Goal: Information Seeking & Learning: Learn about a topic

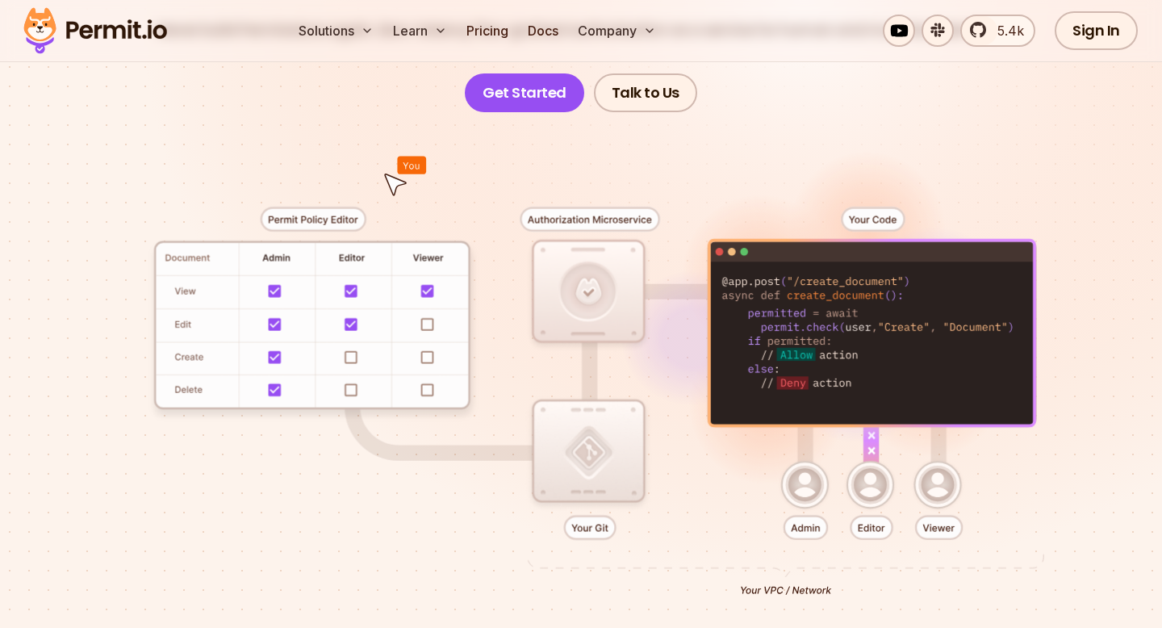
scroll to position [270, 0]
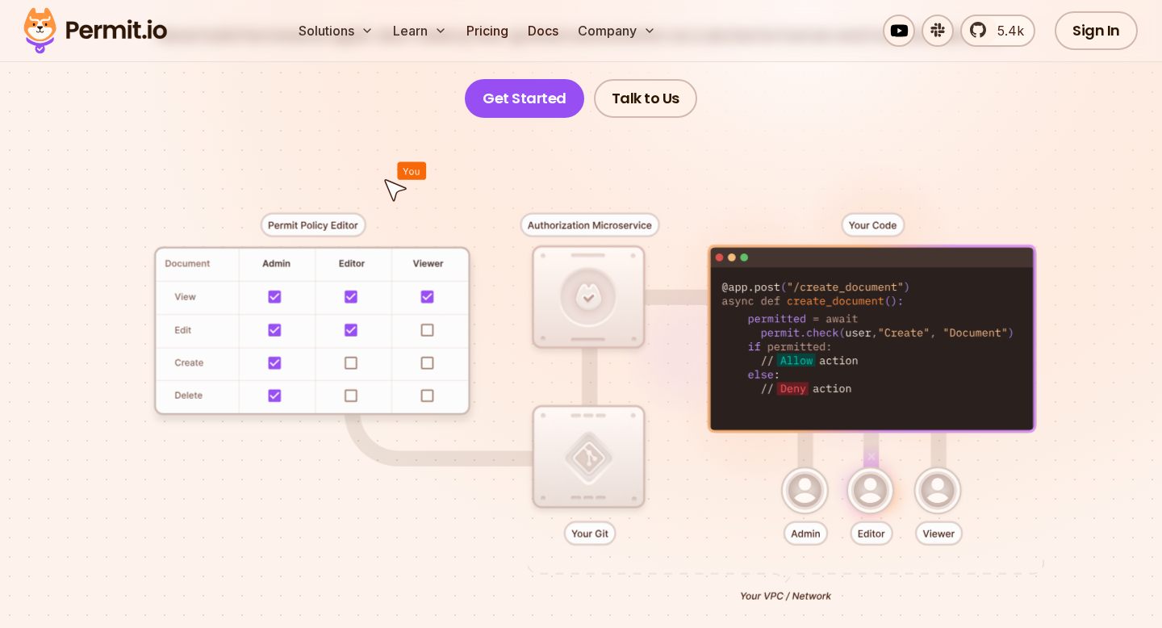
click at [581, 142] on div at bounding box center [581, 402] width 1085 height 568
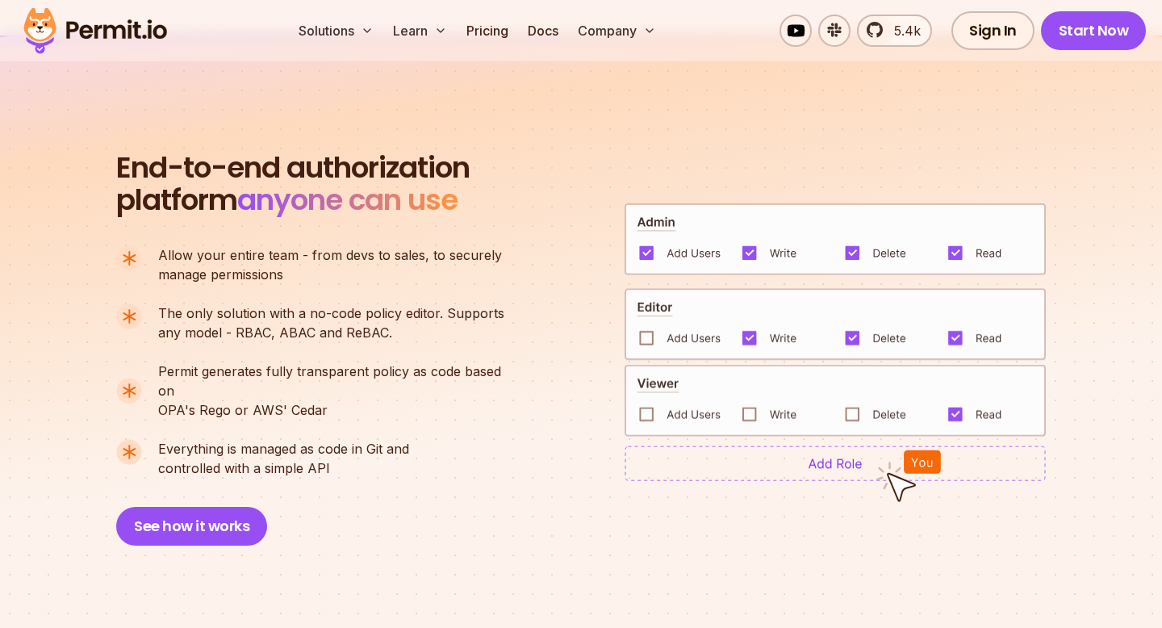
scroll to position [1101, 0]
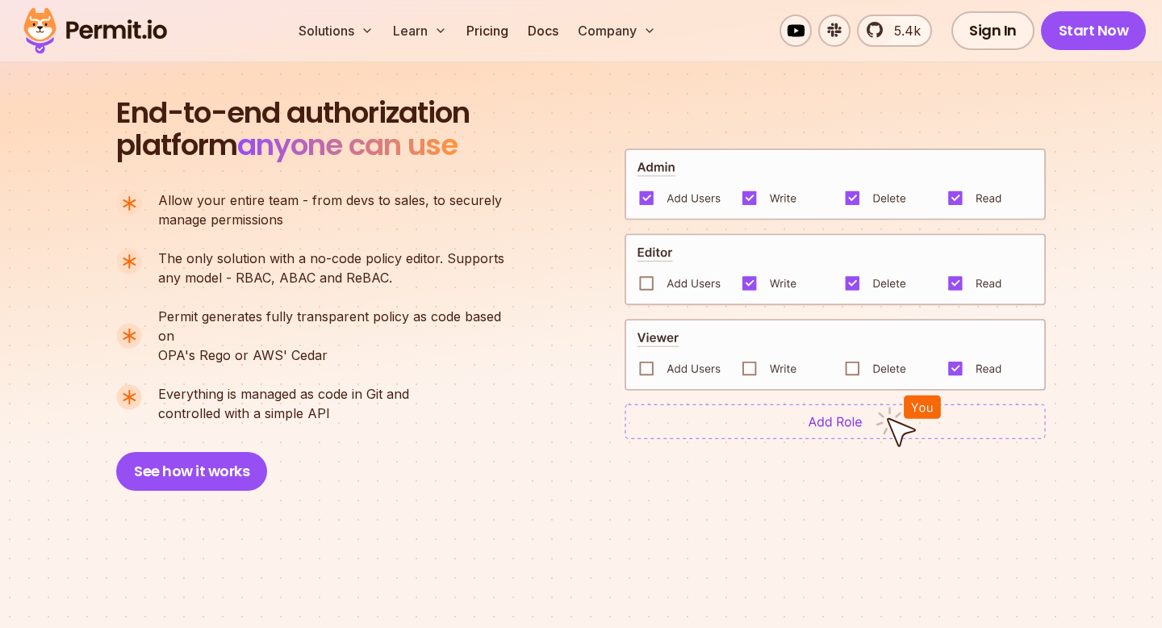
click at [591, 182] on div "End-to-end authorization platform anyone can use A no-code authorization platfo…" at bounding box center [581, 294] width 930 height 394
click at [669, 216] on div at bounding box center [835, 293] width 421 height 291
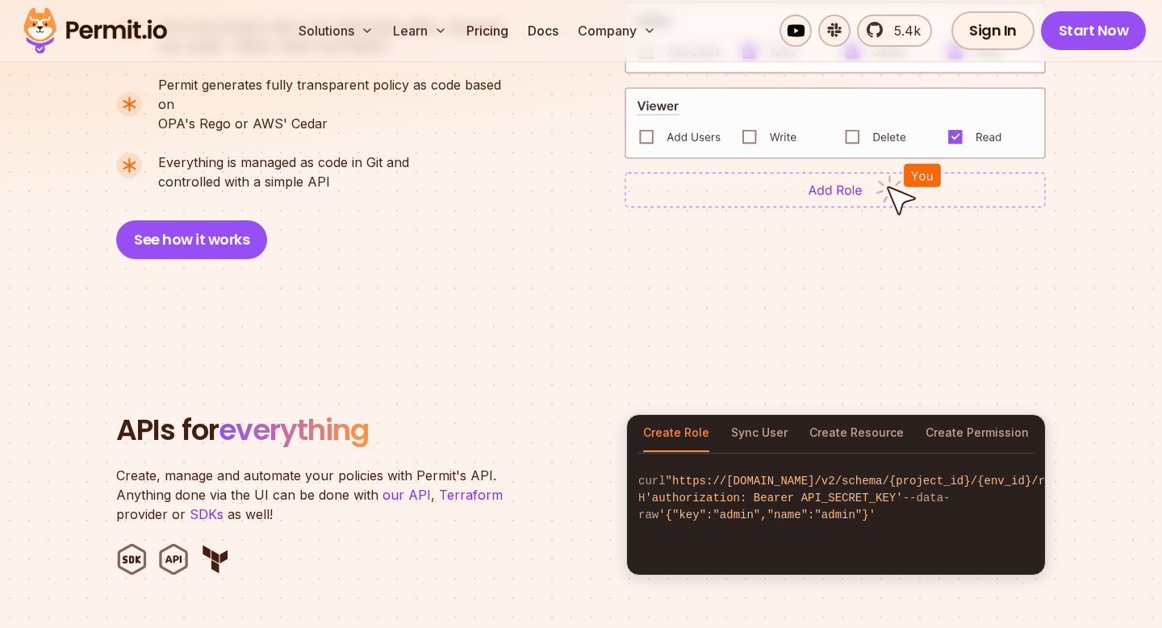
scroll to position [1543, 0]
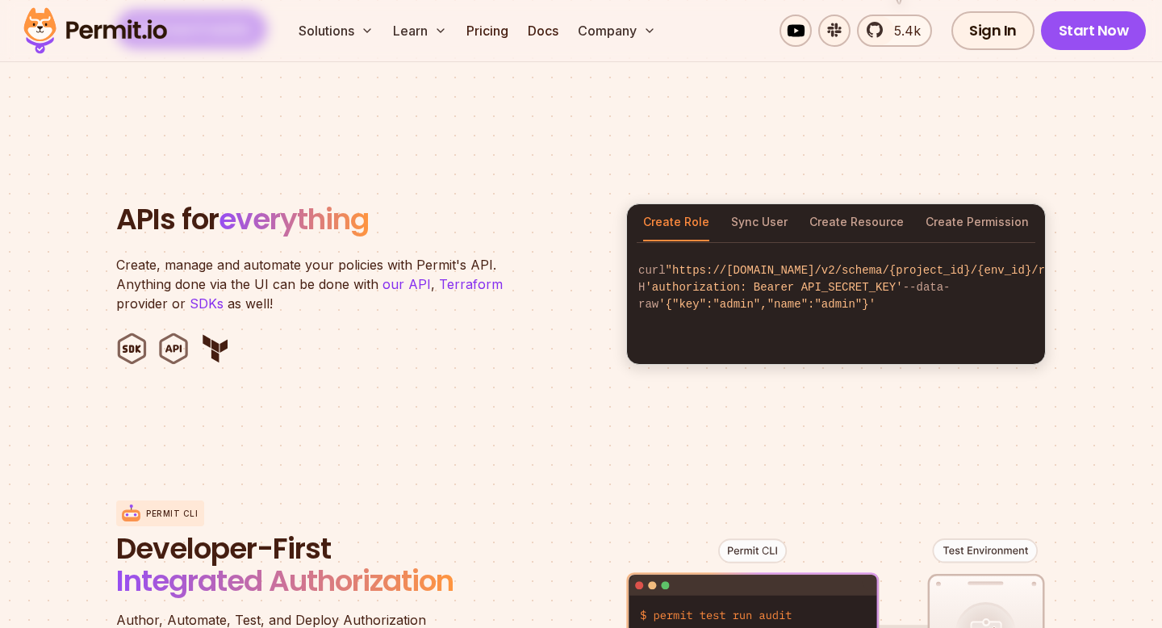
click at [724, 249] on code "curl "https://[DOMAIN_NAME]/v2/schema/{project_id}/{env_id}/roles" -H 'authoriz…" at bounding box center [836, 287] width 418 height 77
click at [740, 204] on button "Sync User" at bounding box center [759, 222] width 56 height 37
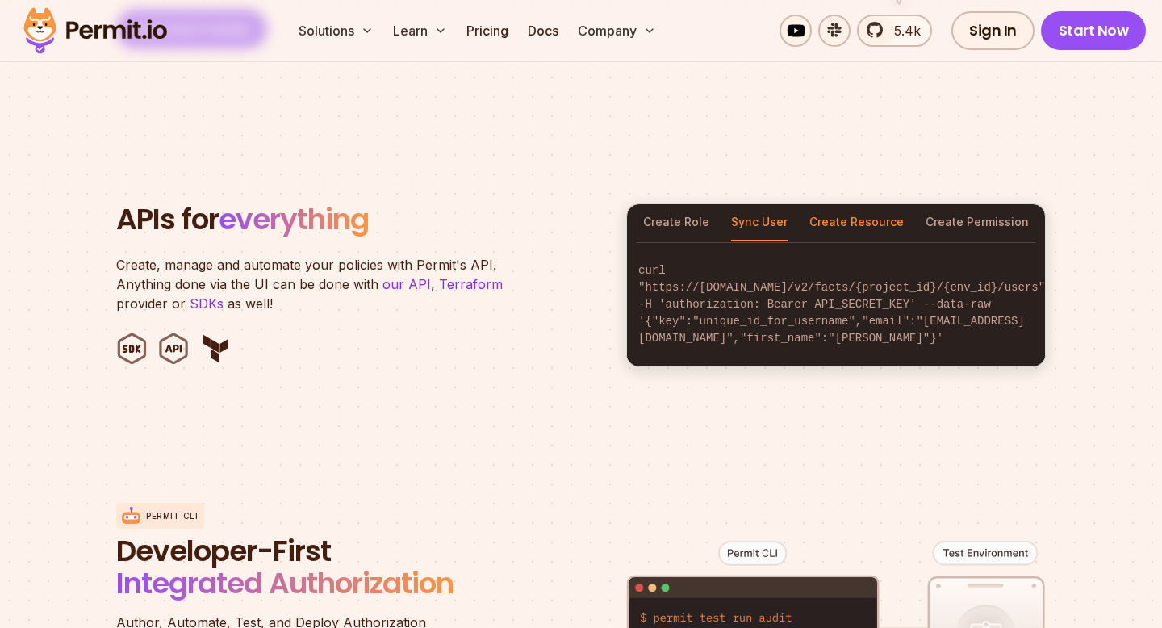
click at [856, 206] on button "Create Resource" at bounding box center [856, 222] width 94 height 37
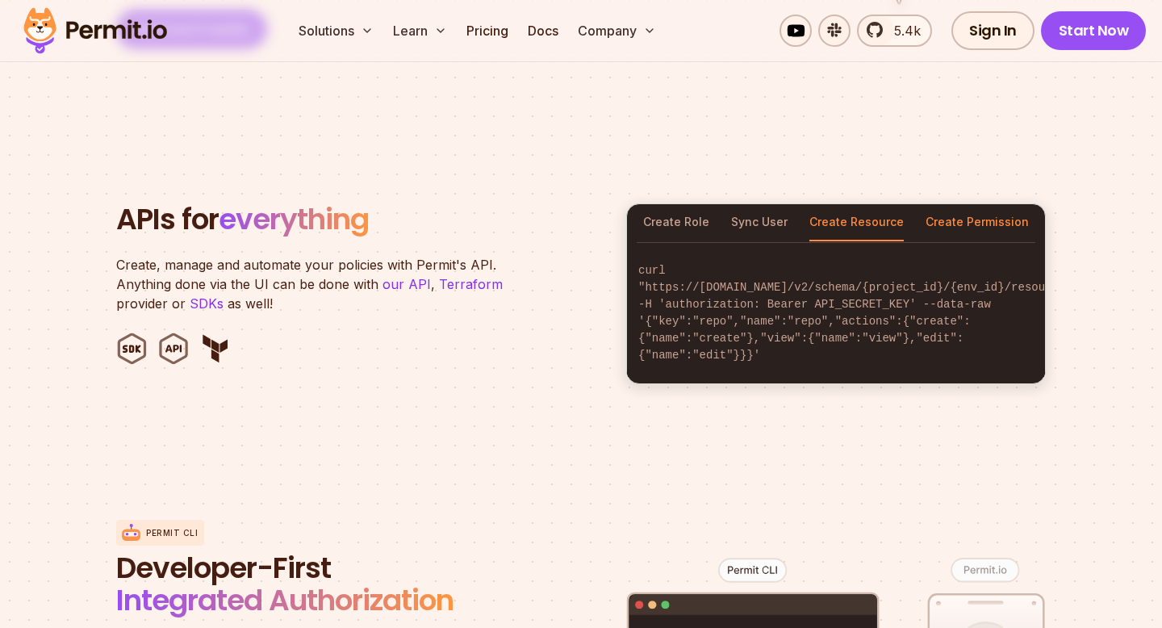
click at [959, 204] on button "Create Permission" at bounding box center [977, 222] width 103 height 37
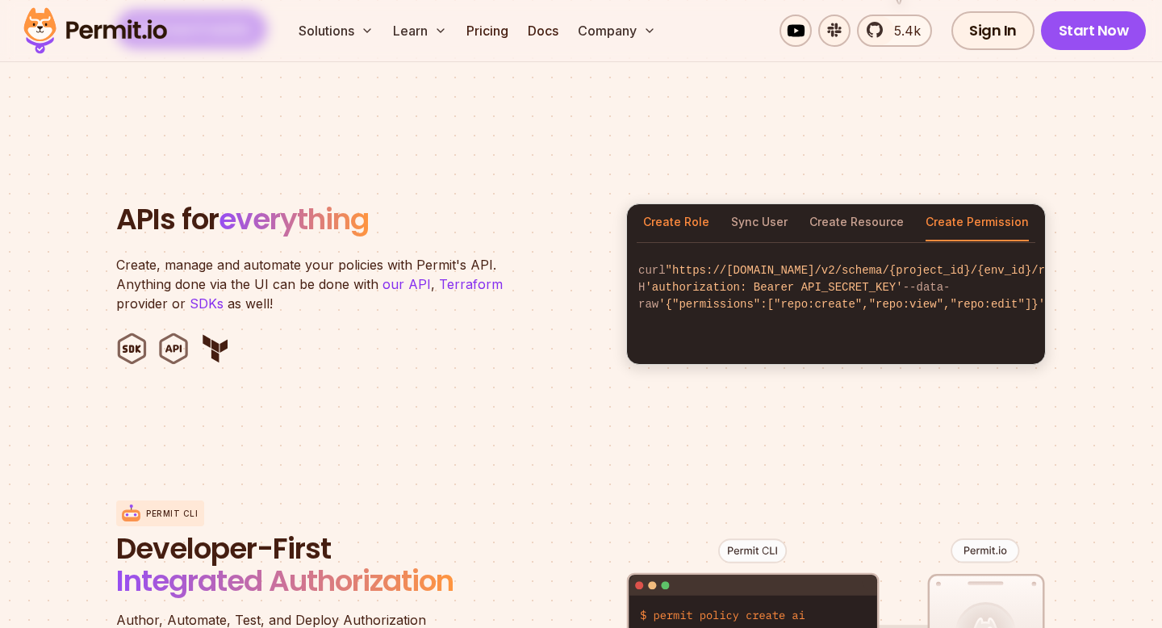
click at [675, 204] on button "Create Role" at bounding box center [676, 222] width 66 height 37
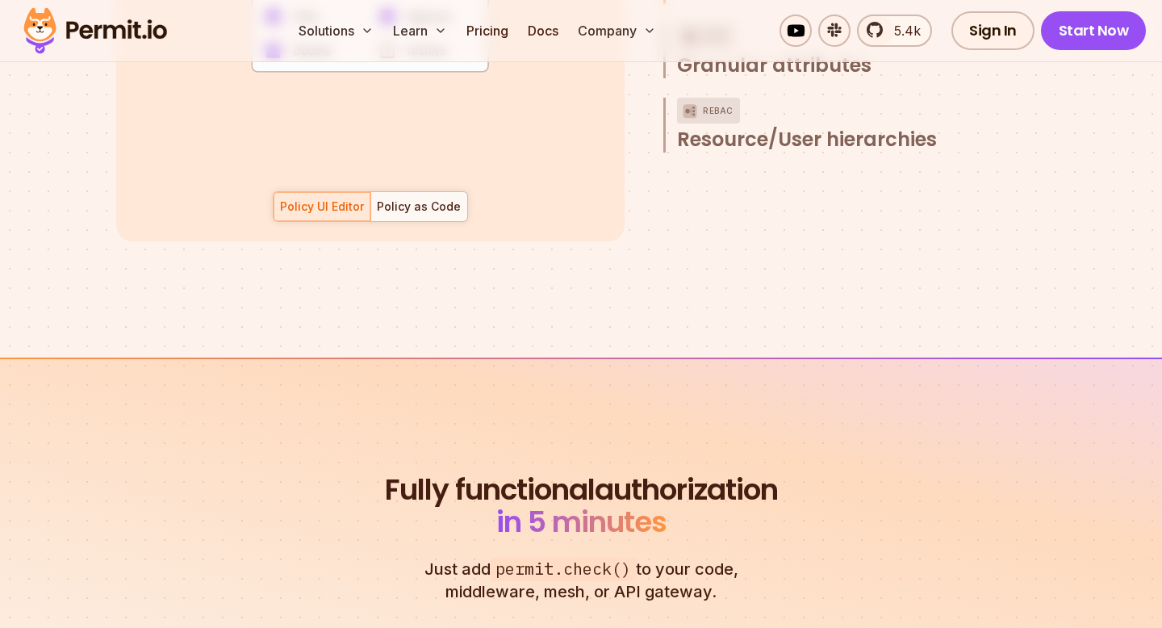
scroll to position [2384, 0]
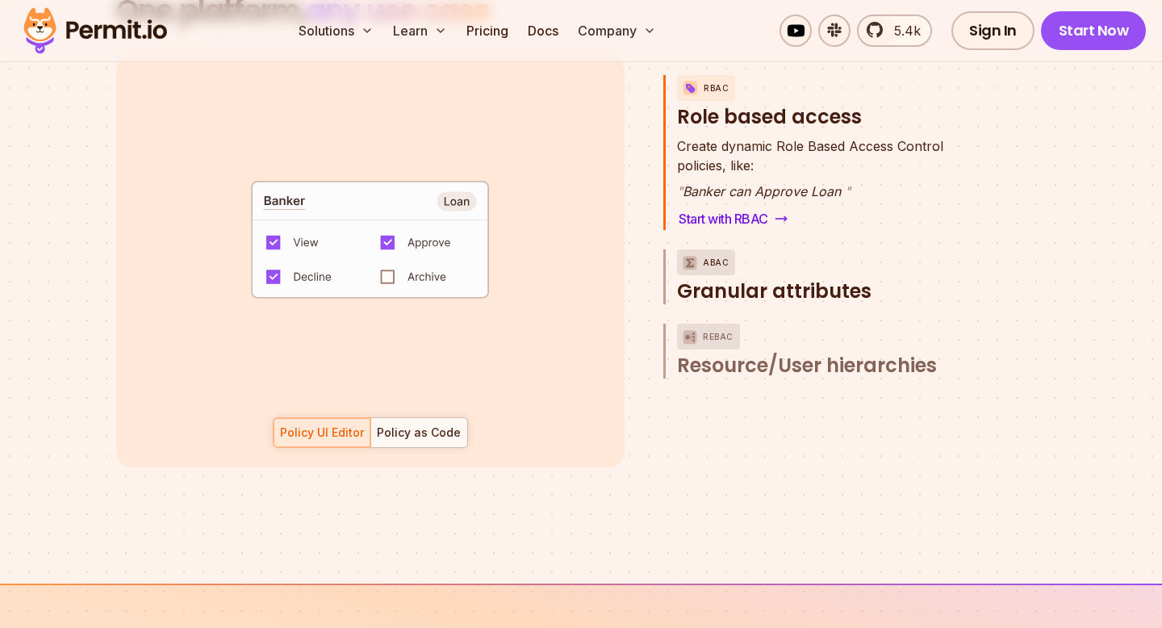
click at [721, 252] on p "ABAC" at bounding box center [716, 262] width 26 height 26
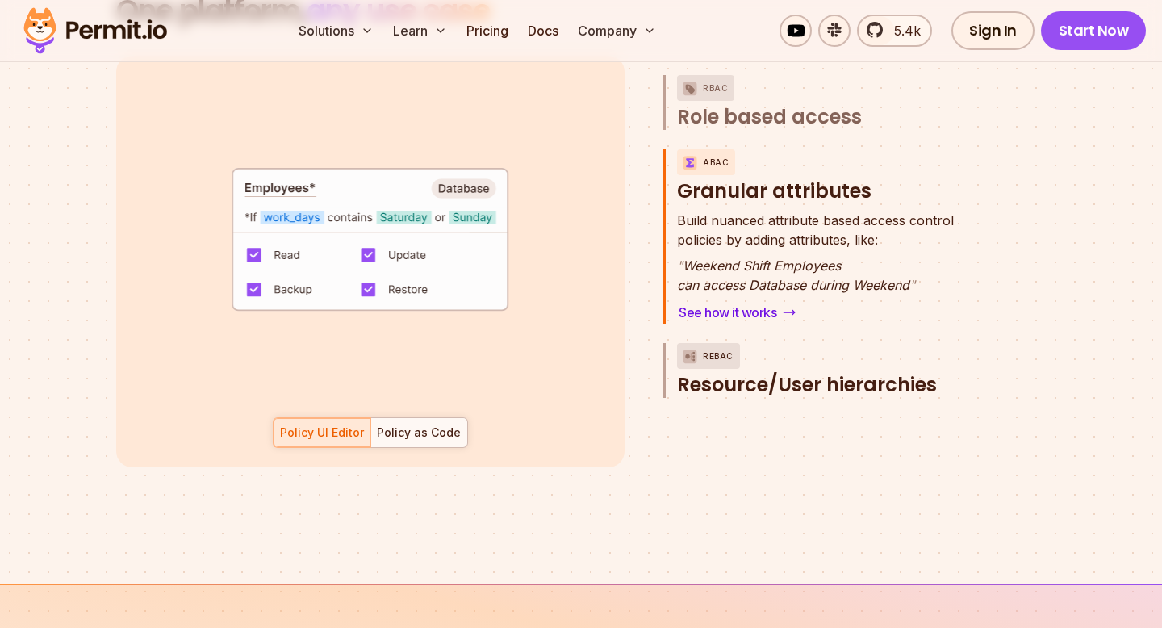
click at [734, 372] on span "Resource/User hierarchies" at bounding box center [807, 385] width 260 height 26
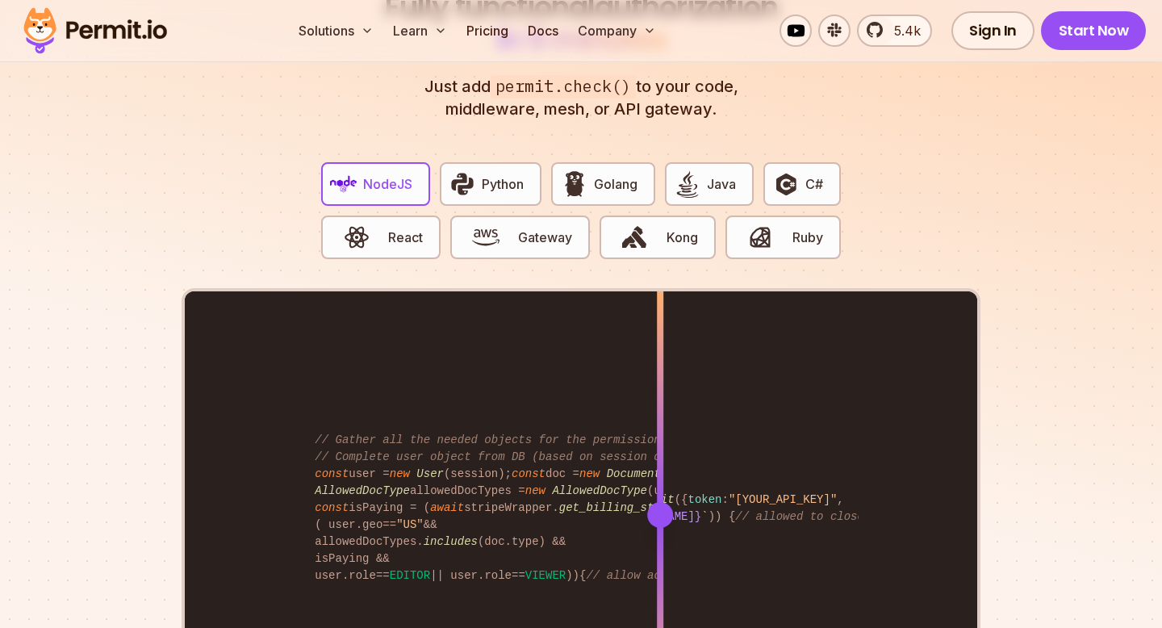
scroll to position [3154, 0]
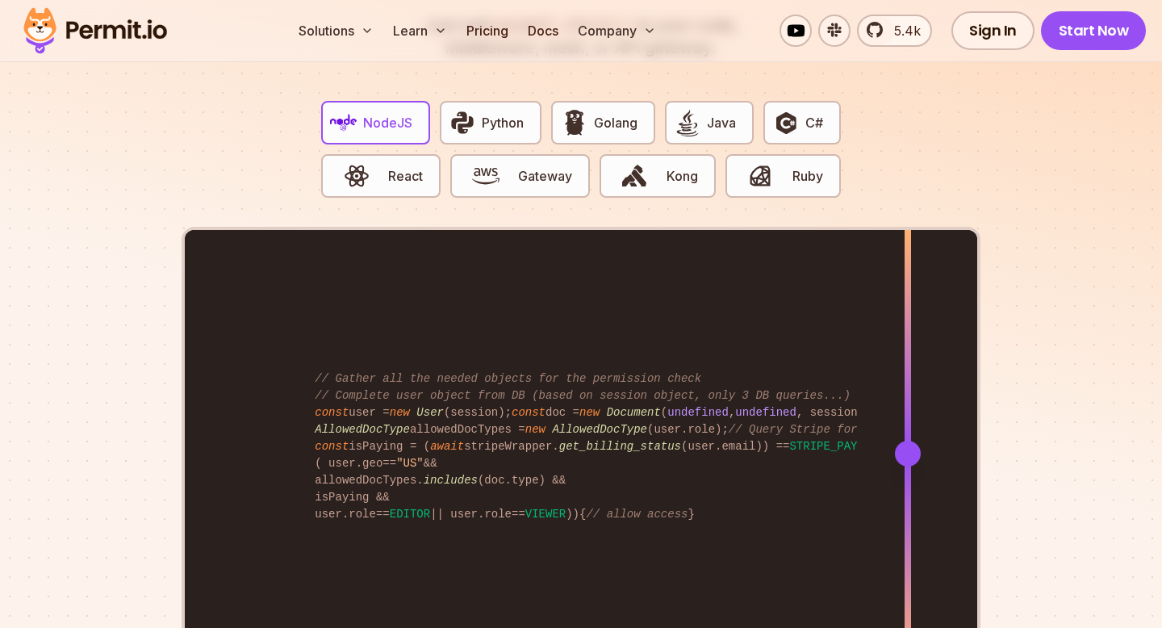
drag, startPoint x: 660, startPoint y: 438, endPoint x: 908, endPoint y: 452, distance: 248.1
click at [908, 452] on div at bounding box center [908, 452] width 6 height 445
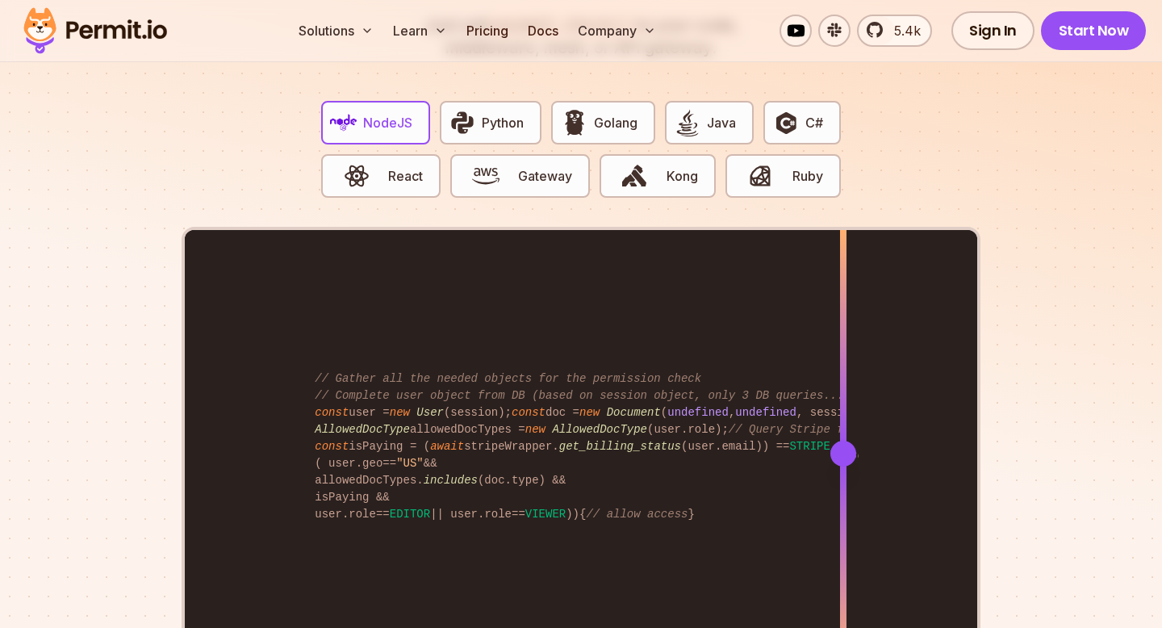
drag, startPoint x: 908, startPoint y: 452, endPoint x: 1038, endPoint y: 437, distance: 130.8
click at [1038, 437] on section "Fully functional authorization in 5 minutes Just add permit.check() to your cod…" at bounding box center [581, 318] width 1162 height 1008
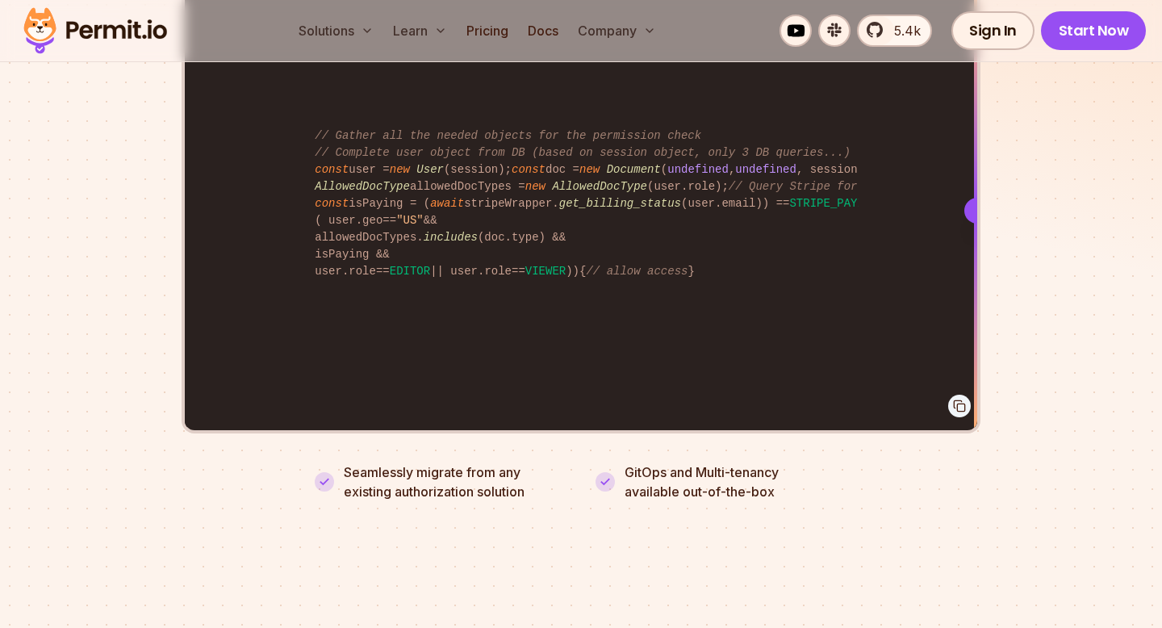
click at [580, 427] on div "Fully functional authorization in 5 minutes Just add permit.check() to your cod…" at bounding box center [581, 94] width 799 height 814
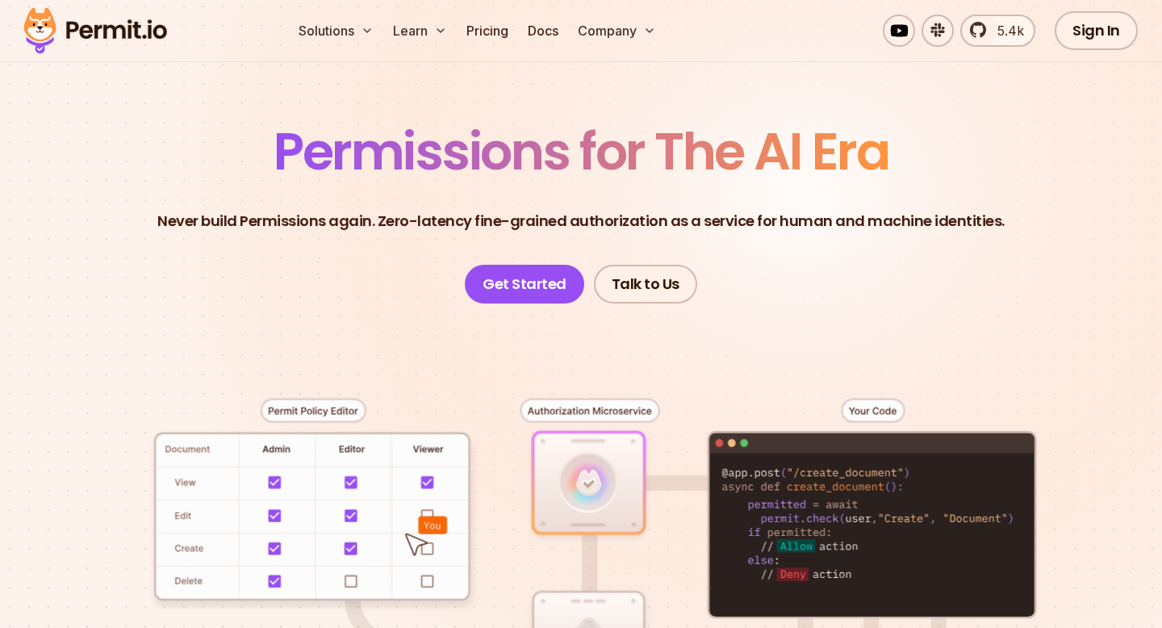
scroll to position [0, 0]
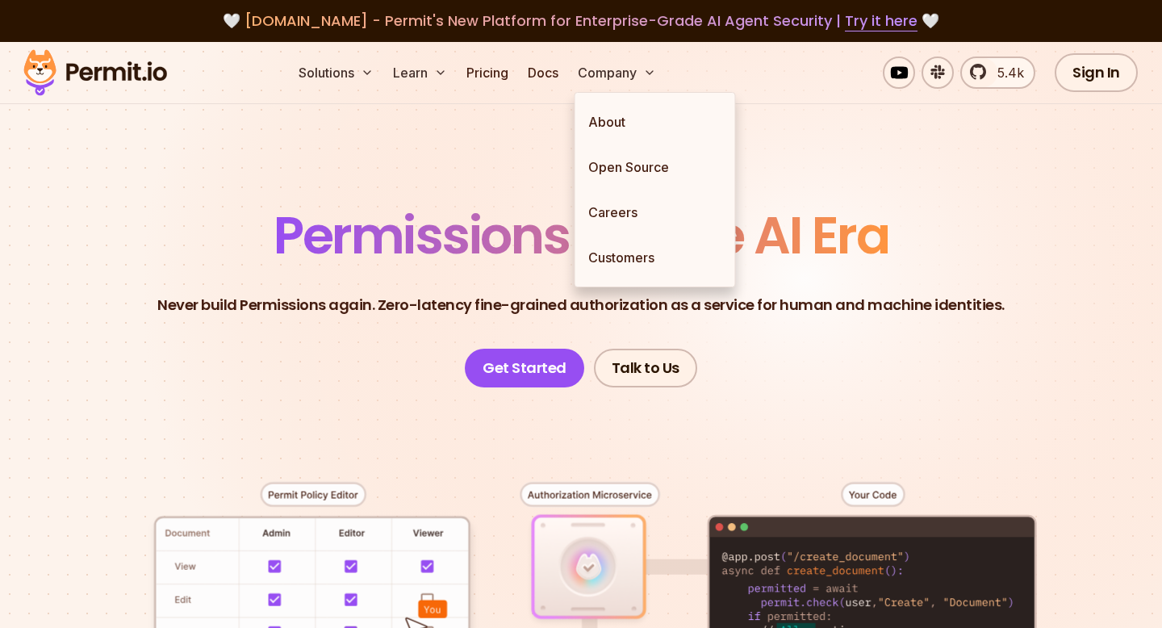
click at [488, 248] on span "Permissions for The AI Era" at bounding box center [581, 235] width 615 height 72
